Goal: Check status

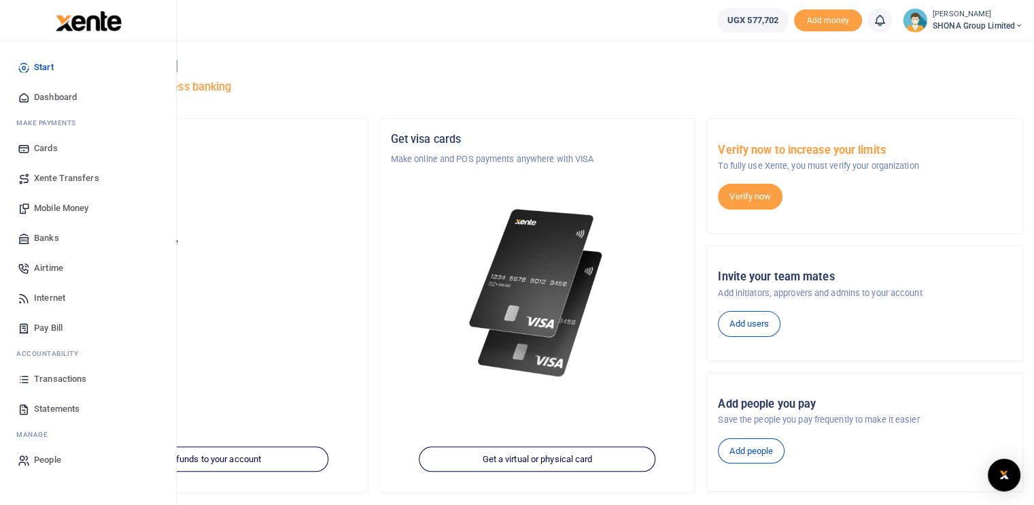
click at [65, 375] on span "Transactions" at bounding box center [60, 379] width 52 height 14
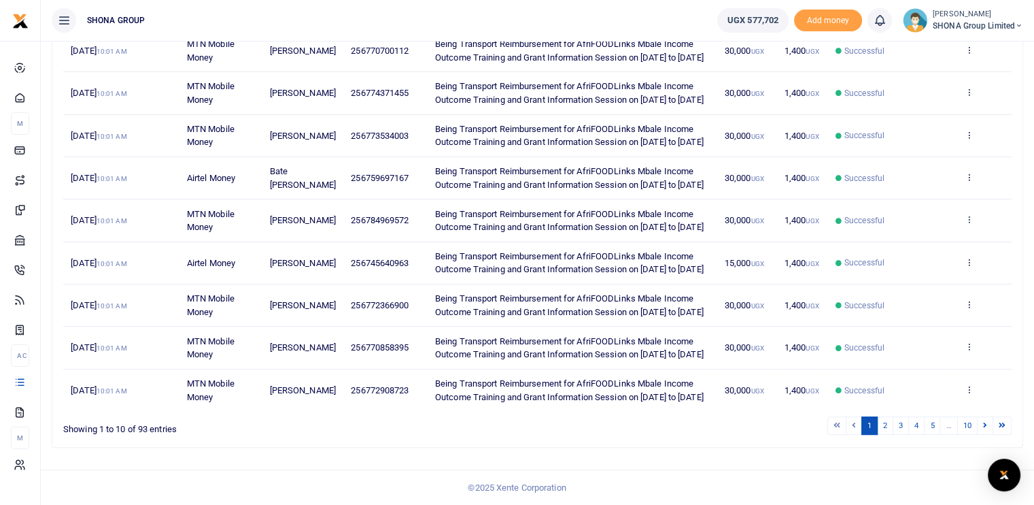
scroll to position [396, 0]
click at [884, 426] on link "2" at bounding box center [885, 425] width 16 height 18
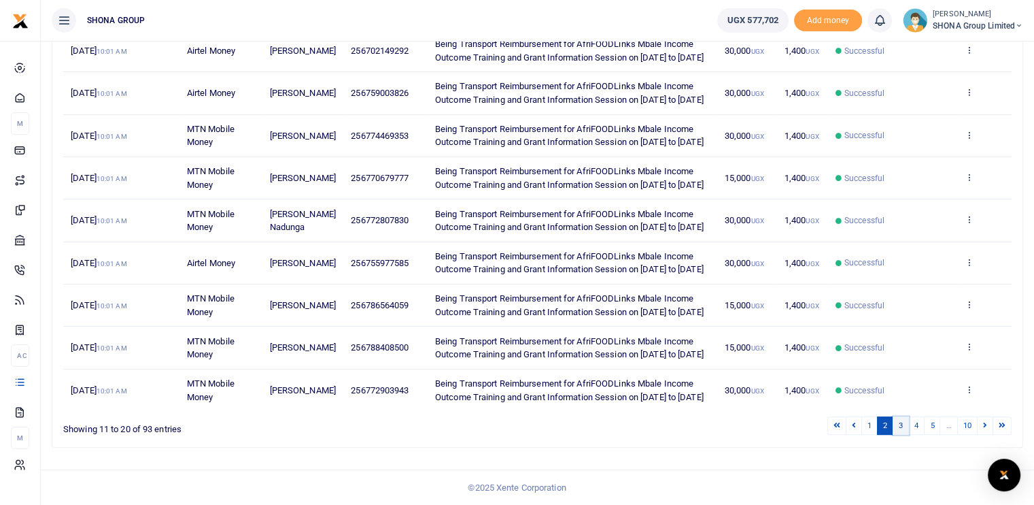
click at [896, 425] on link "3" at bounding box center [901, 425] width 16 height 18
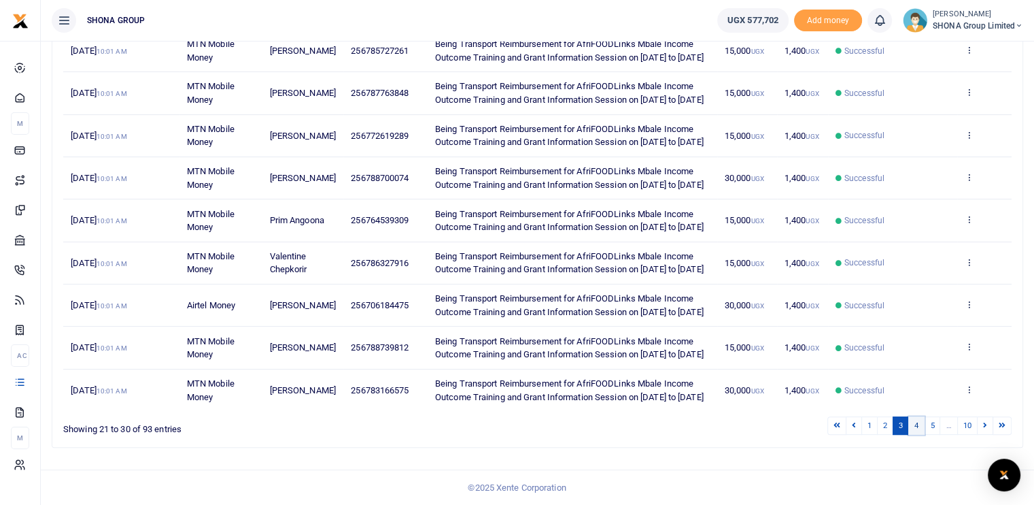
click at [918, 430] on link "4" at bounding box center [917, 425] width 16 height 18
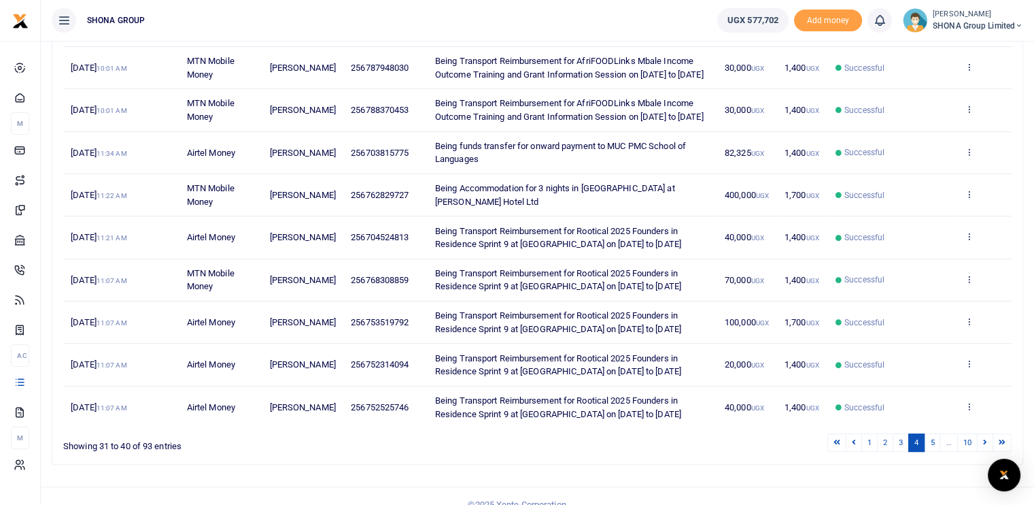
scroll to position [304, 0]
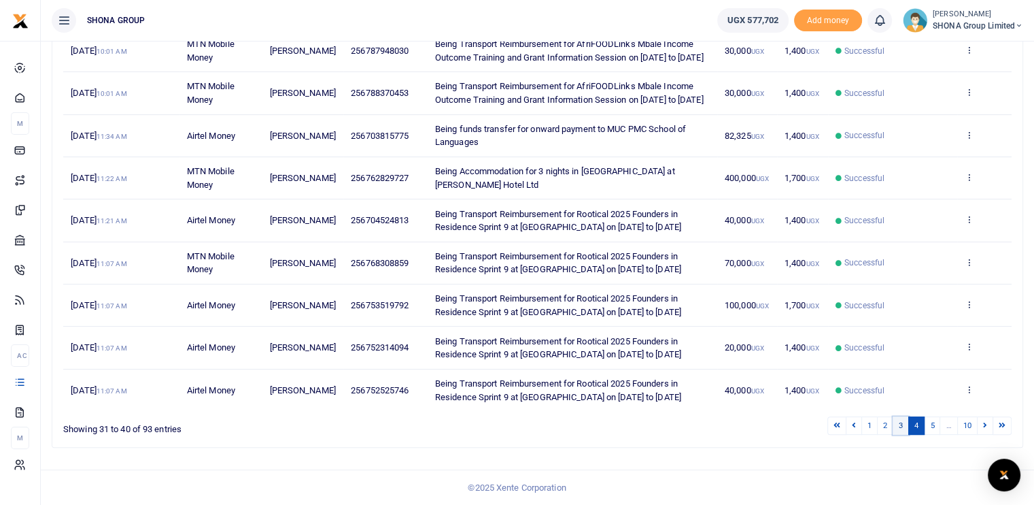
click at [904, 427] on link "3" at bounding box center [901, 425] width 16 height 18
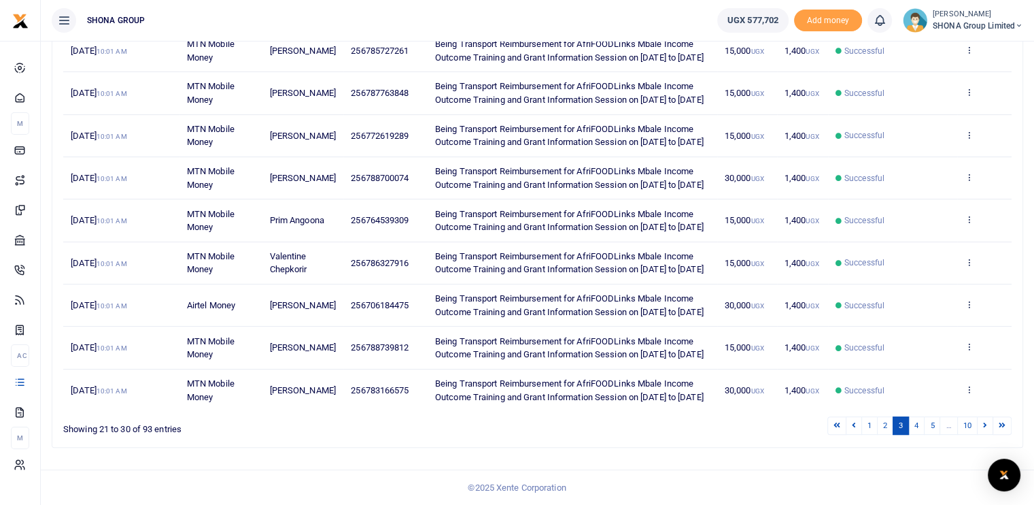
scroll to position [328, 0]
click at [878, 435] on link "2" at bounding box center [885, 425] width 16 height 18
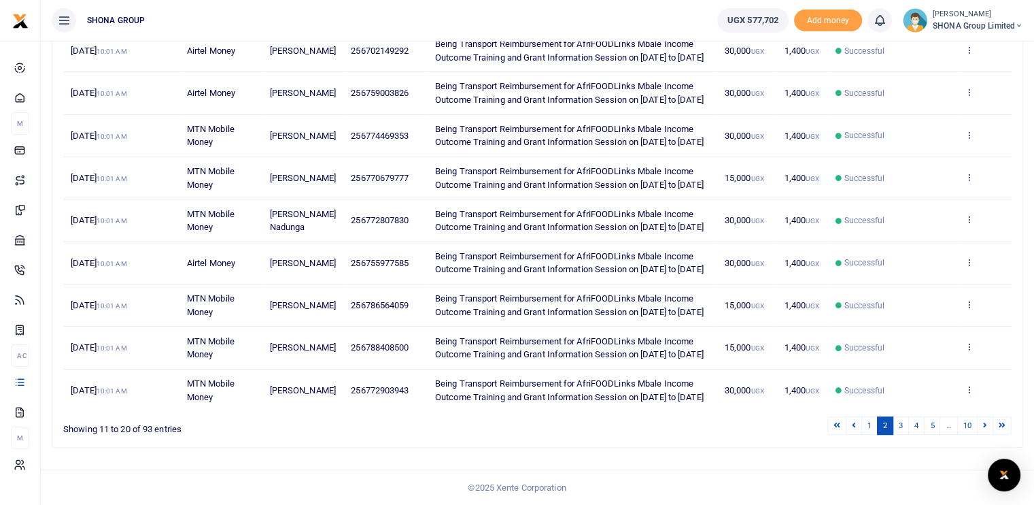
scroll to position [396, 0]
click at [871, 426] on link "1" at bounding box center [870, 425] width 16 height 18
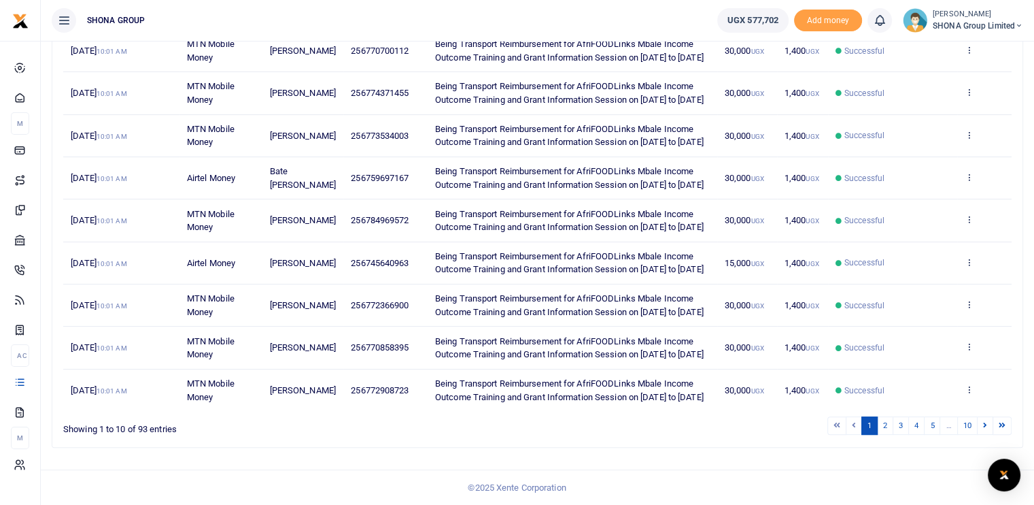
scroll to position [260, 0]
